Goal: Information Seeking & Learning: Learn about a topic

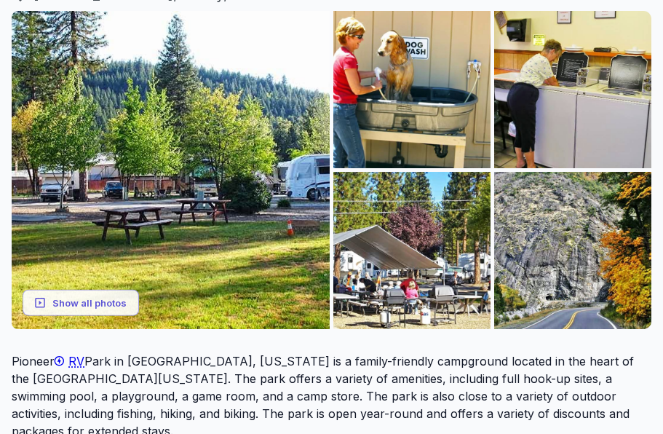
scroll to position [194, 0]
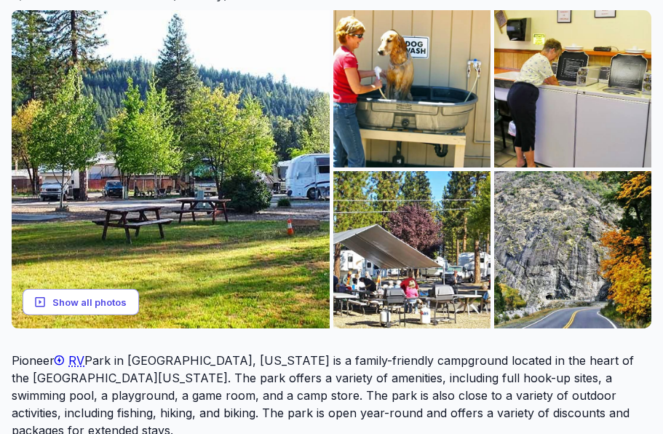
click at [114, 315] on button "Show all photos" at bounding box center [81, 301] width 117 height 27
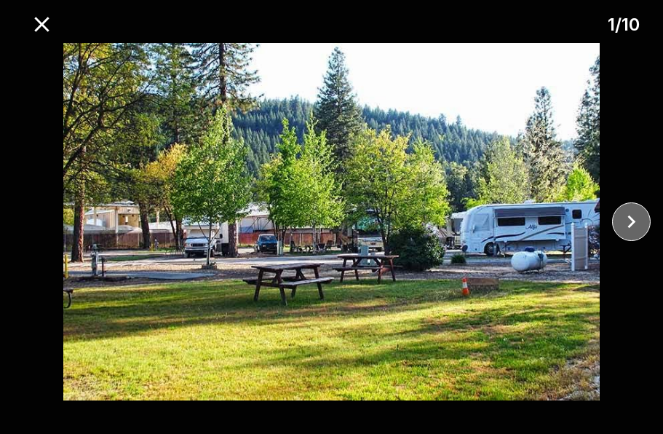
click at [628, 234] on icon "close" at bounding box center [631, 221] width 25 height 25
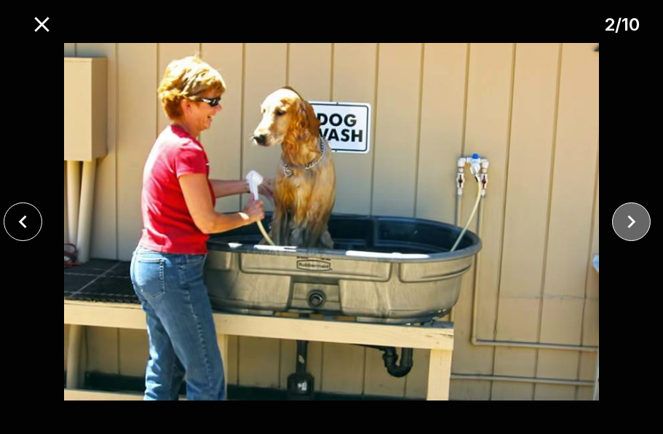
click at [628, 234] on icon "close" at bounding box center [631, 221] width 25 height 25
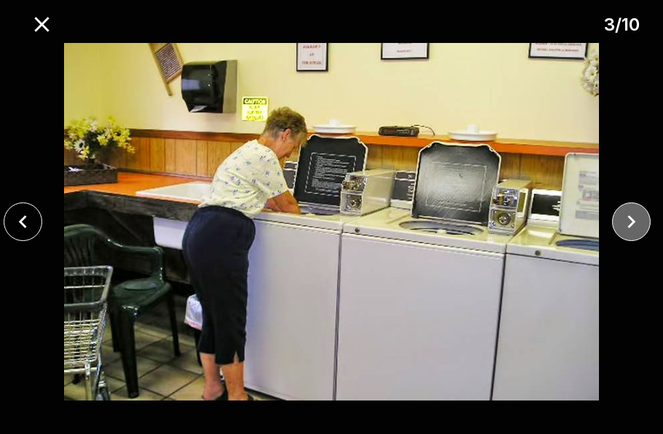
click at [631, 229] on icon "close" at bounding box center [632, 222] width 8 height 13
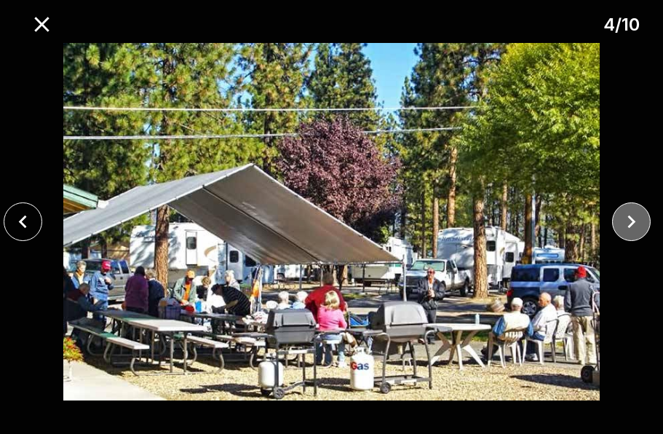
click at [632, 229] on icon "close" at bounding box center [632, 222] width 8 height 13
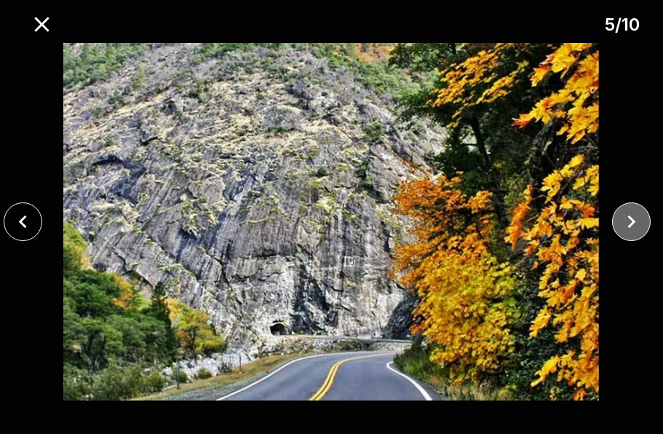
click at [631, 234] on icon "close" at bounding box center [631, 221] width 25 height 25
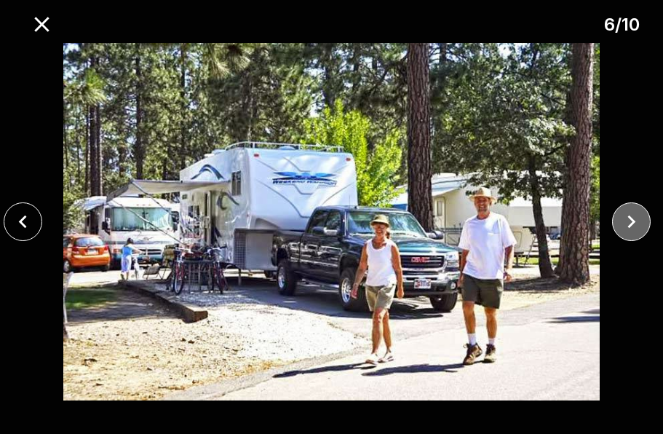
click at [631, 234] on icon "close" at bounding box center [631, 221] width 25 height 25
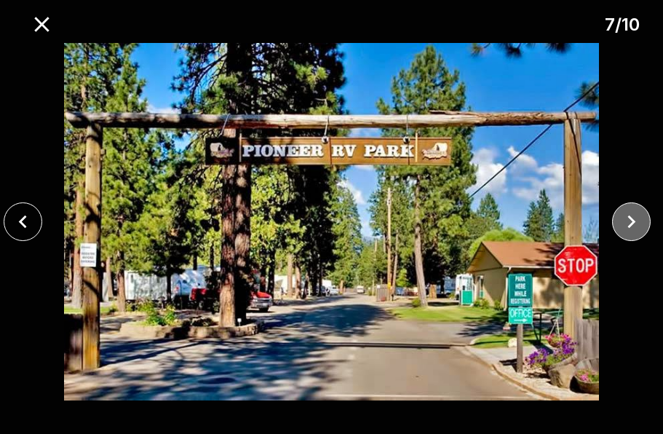
click at [630, 234] on icon "close" at bounding box center [631, 221] width 25 height 25
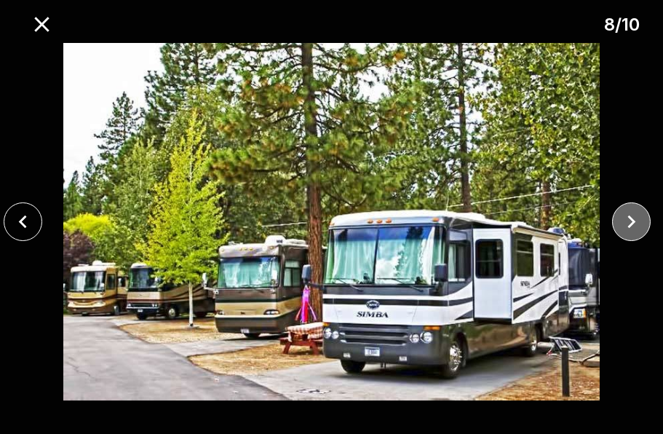
click at [634, 234] on icon "close" at bounding box center [631, 221] width 25 height 25
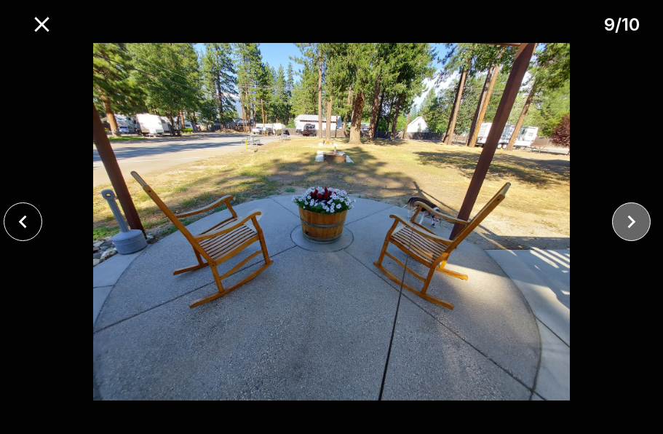
click at [633, 229] on icon "close" at bounding box center [632, 222] width 8 height 13
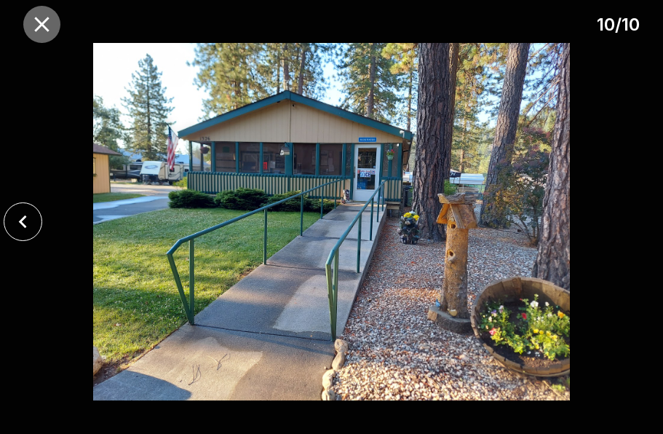
click at [47, 28] on icon "close" at bounding box center [41, 24] width 15 height 15
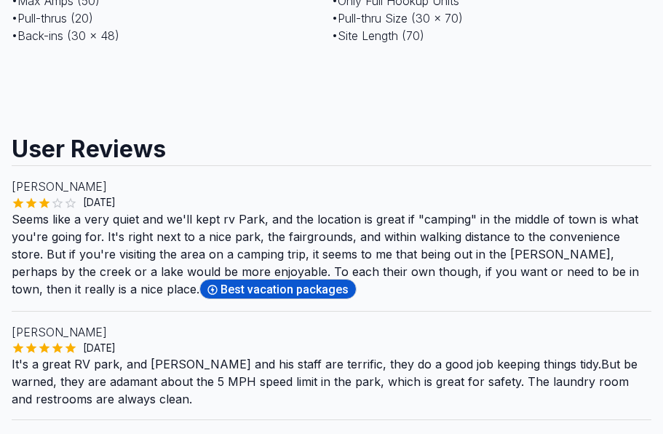
scroll to position [1464, 0]
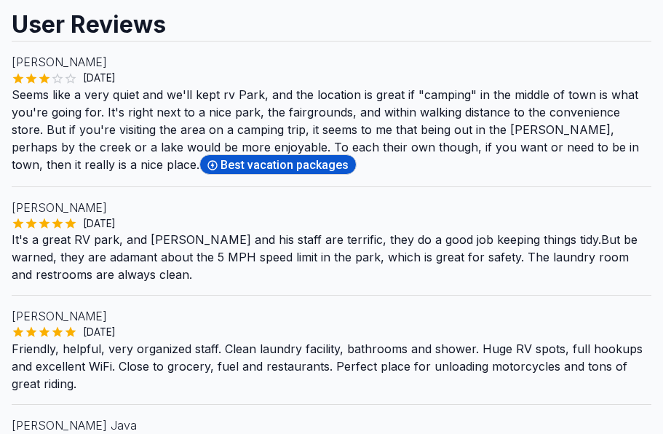
scroll to position [1587, 0]
